Goal: Task Accomplishment & Management: Use online tool/utility

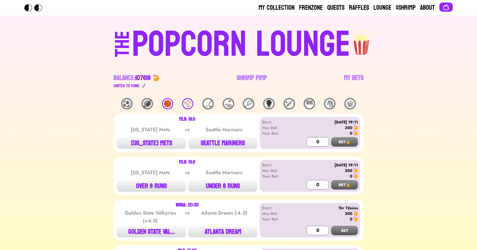
click at [245, 80] on link "Shrimp Pimp" at bounding box center [252, 82] width 30 height 16
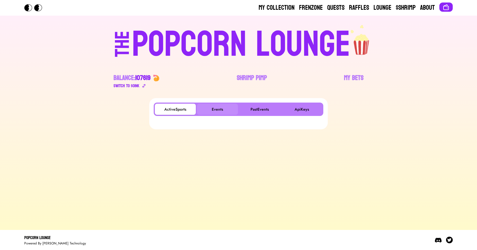
click at [207, 113] on button "Events" at bounding box center [217, 109] width 41 height 11
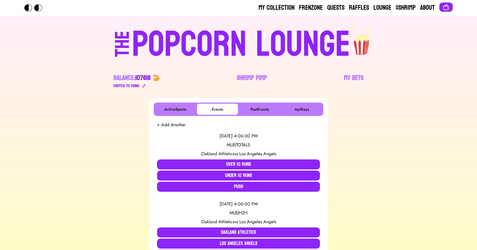
scroll to position [165, 0]
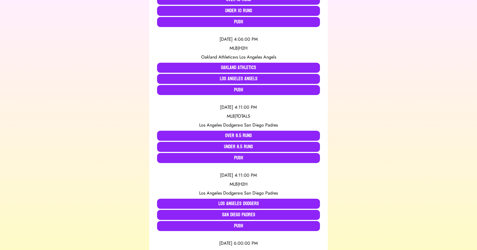
click at [91, 100] on div "ActiveSports Events PastEvents ApiKeys + Add Another 8/17/2025, 4:06:00 PM MLB …" at bounding box center [238, 224] width 463 height 582
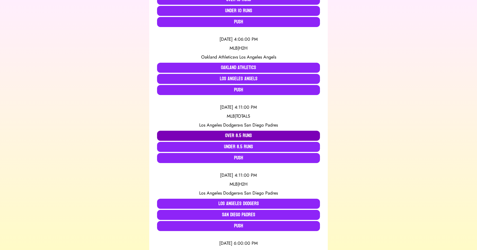
click at [229, 133] on button "Over 8.5 Runs" at bounding box center [238, 136] width 163 height 10
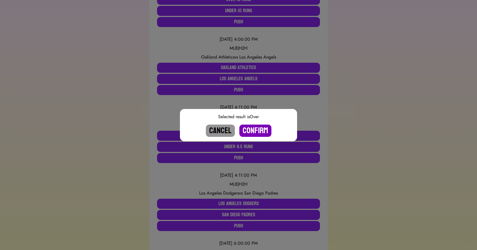
click at [259, 133] on button "Confirm" at bounding box center [255, 131] width 32 height 12
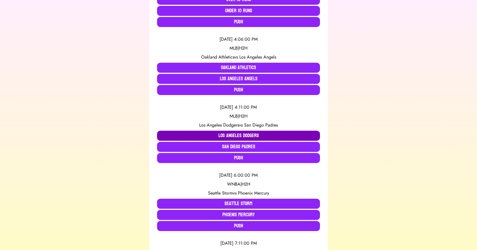
click at [216, 134] on button "Los Angeles Dodgers" at bounding box center [238, 136] width 163 height 10
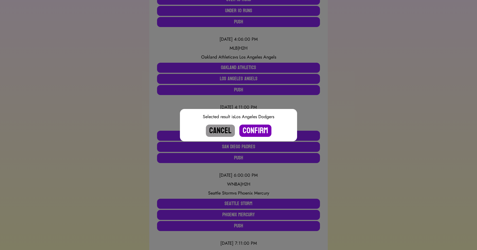
click at [255, 130] on button "Confirm" at bounding box center [255, 131] width 32 height 12
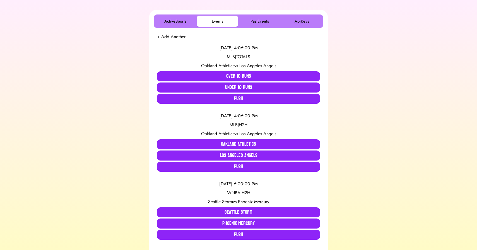
scroll to position [89, 0]
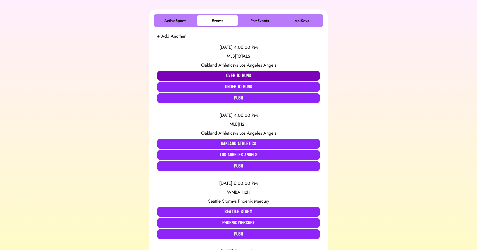
click at [186, 76] on button "Over 10 Runs" at bounding box center [238, 76] width 163 height 10
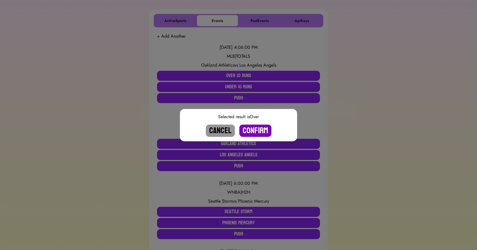
click at [251, 129] on button "Confirm" at bounding box center [255, 131] width 32 height 12
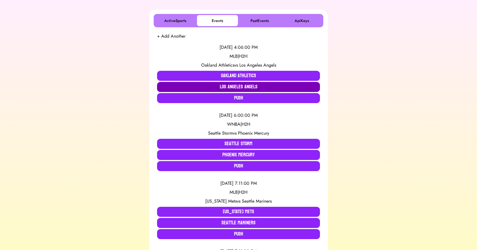
click at [211, 86] on button "Los Angeles Angels" at bounding box center [238, 87] width 163 height 10
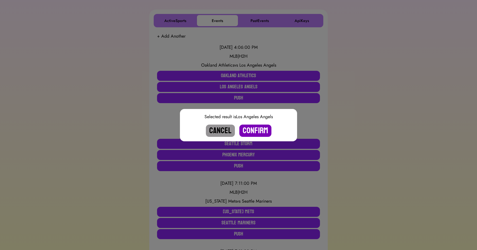
click at [253, 127] on button "Confirm" at bounding box center [255, 131] width 32 height 12
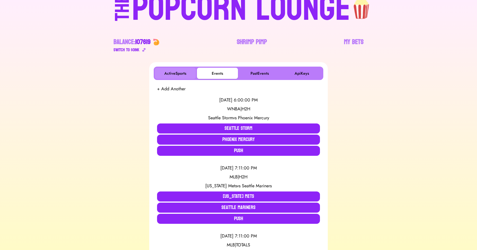
scroll to position [0, 0]
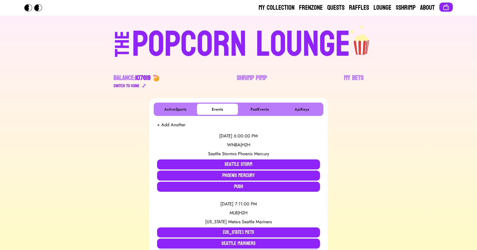
click at [178, 46] on div "POPCORN LOUNGE" at bounding box center [241, 45] width 218 height 36
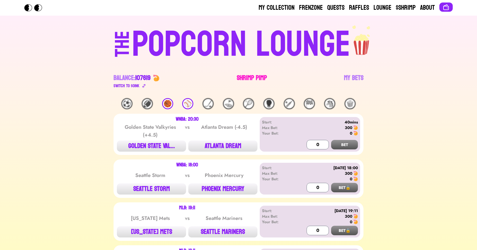
click at [251, 78] on link "Shrimp Pimp" at bounding box center [252, 82] width 30 height 16
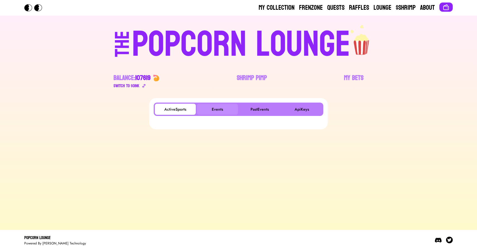
click at [225, 105] on button "Events" at bounding box center [217, 109] width 41 height 11
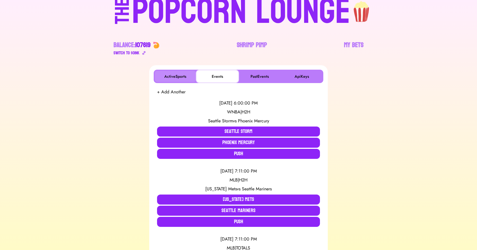
scroll to position [25, 0]
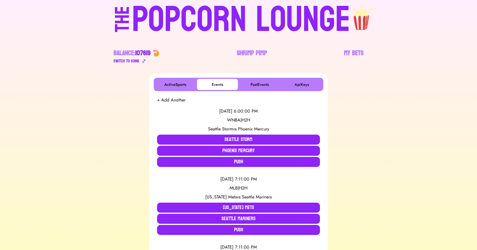
click at [236, 27] on div "POPCORN LOUNGE" at bounding box center [241, 20] width 218 height 36
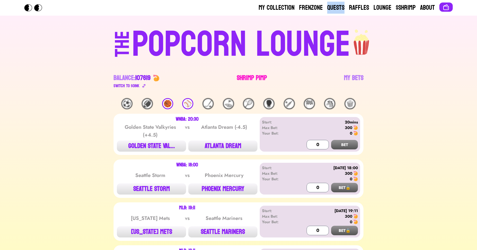
click at [251, 75] on link "Shrimp Pimp" at bounding box center [252, 82] width 30 height 16
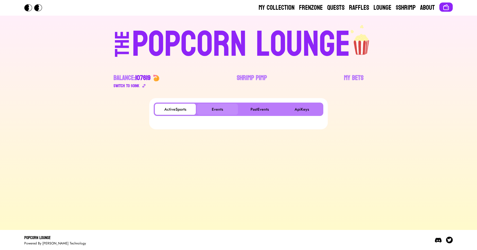
click at [216, 105] on button "Events" at bounding box center [217, 109] width 41 height 11
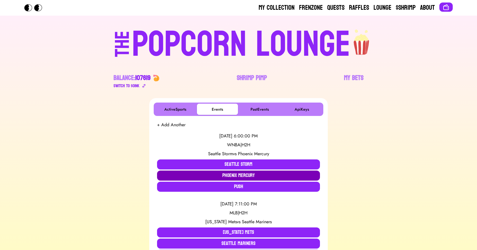
click at [220, 176] on button "Phoenix Mercury" at bounding box center [238, 176] width 163 height 10
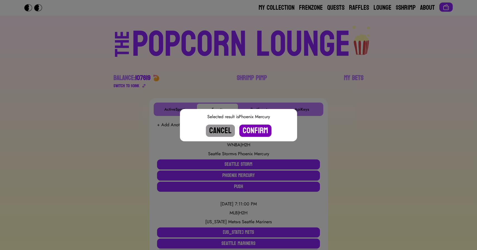
click at [253, 130] on button "Confirm" at bounding box center [255, 131] width 32 height 12
